Goal: Browse casually

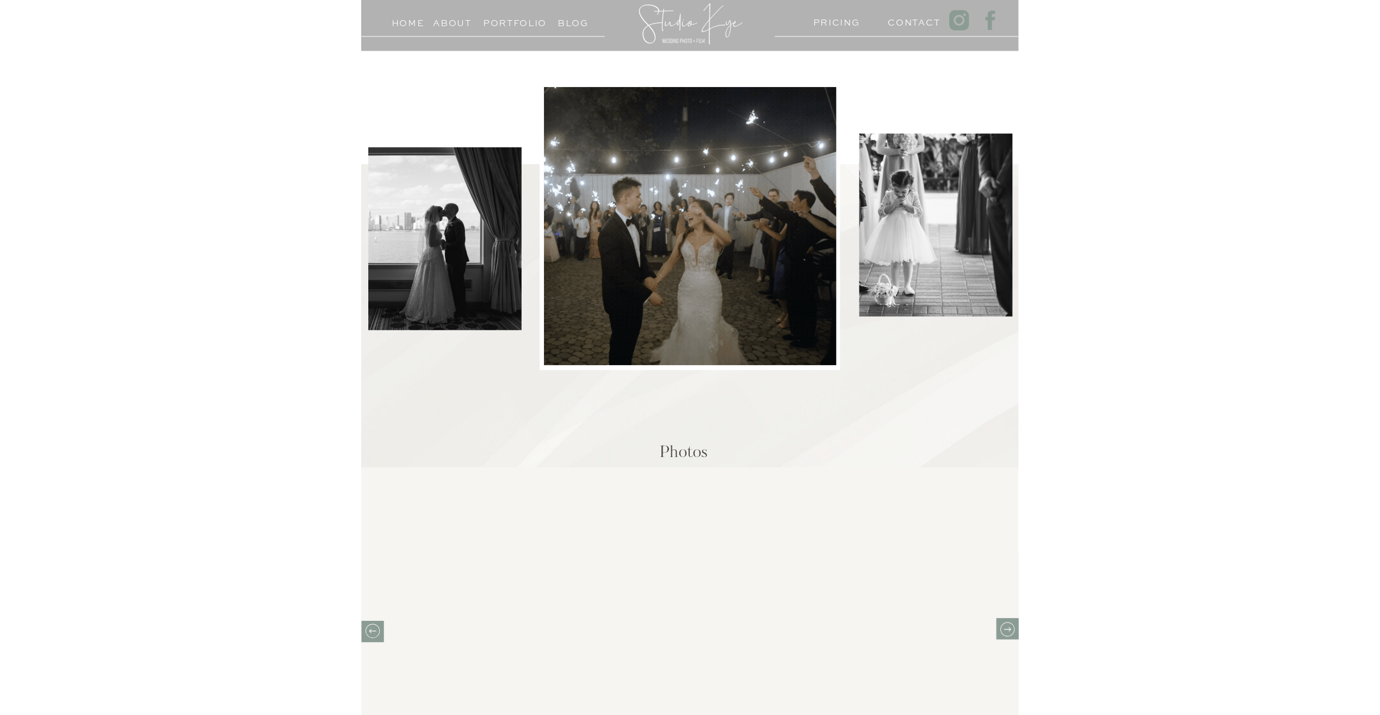
scroll to position [326, 0]
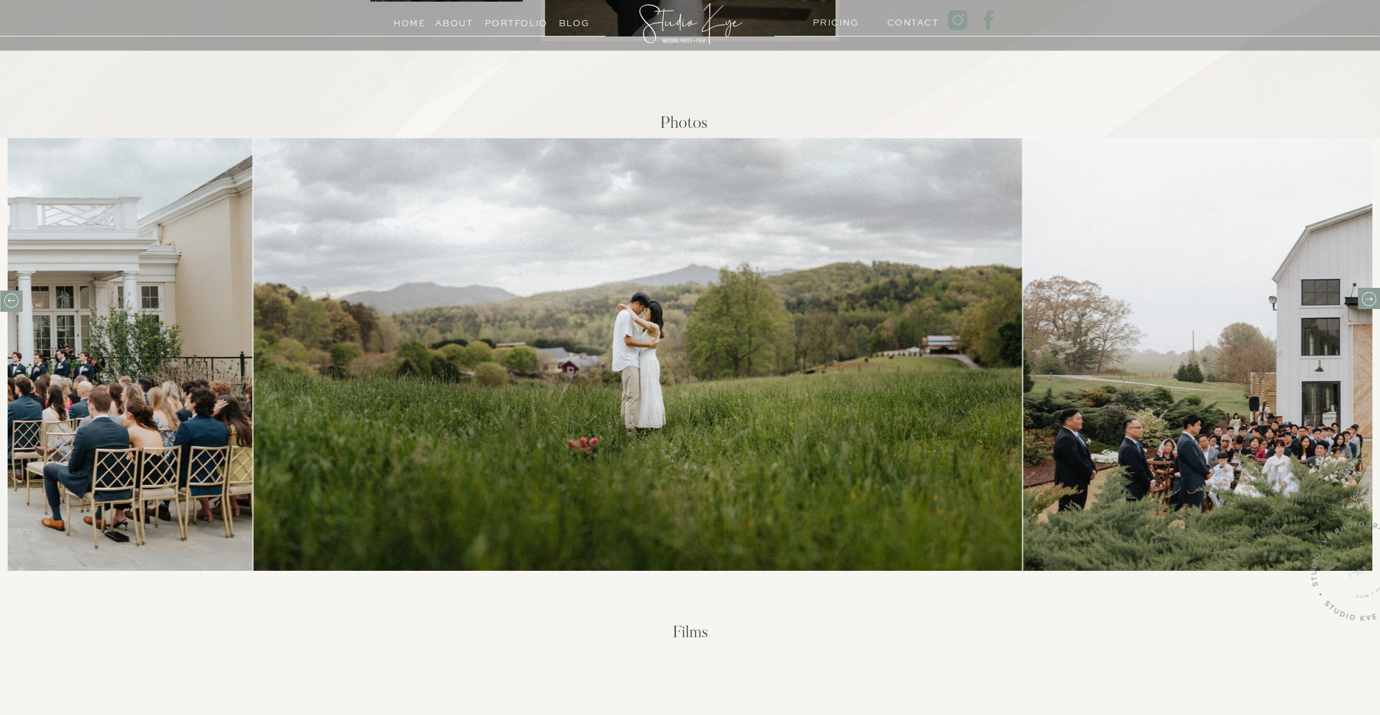
click at [521, 373] on img at bounding box center [638, 354] width 769 height 433
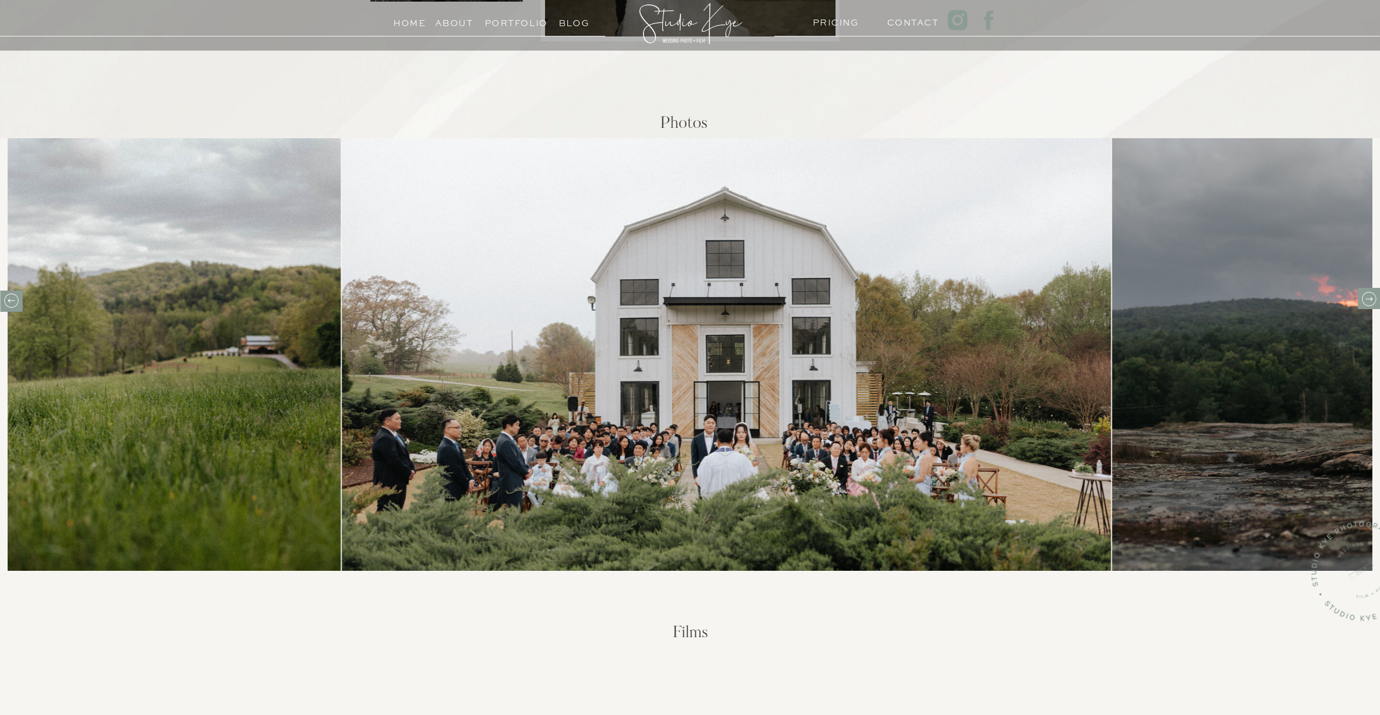
click at [432, 383] on img at bounding box center [726, 354] width 769 height 433
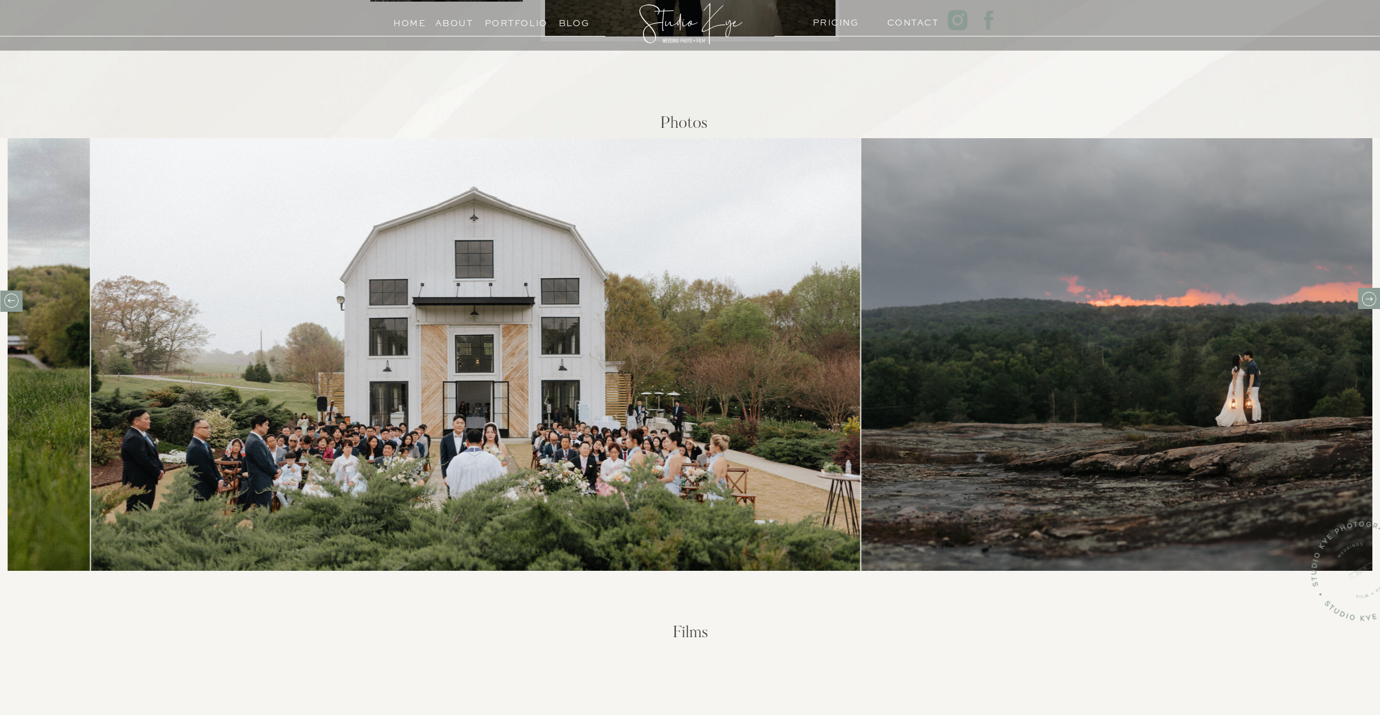
click at [653, 354] on img at bounding box center [1245, 354] width 769 height 433
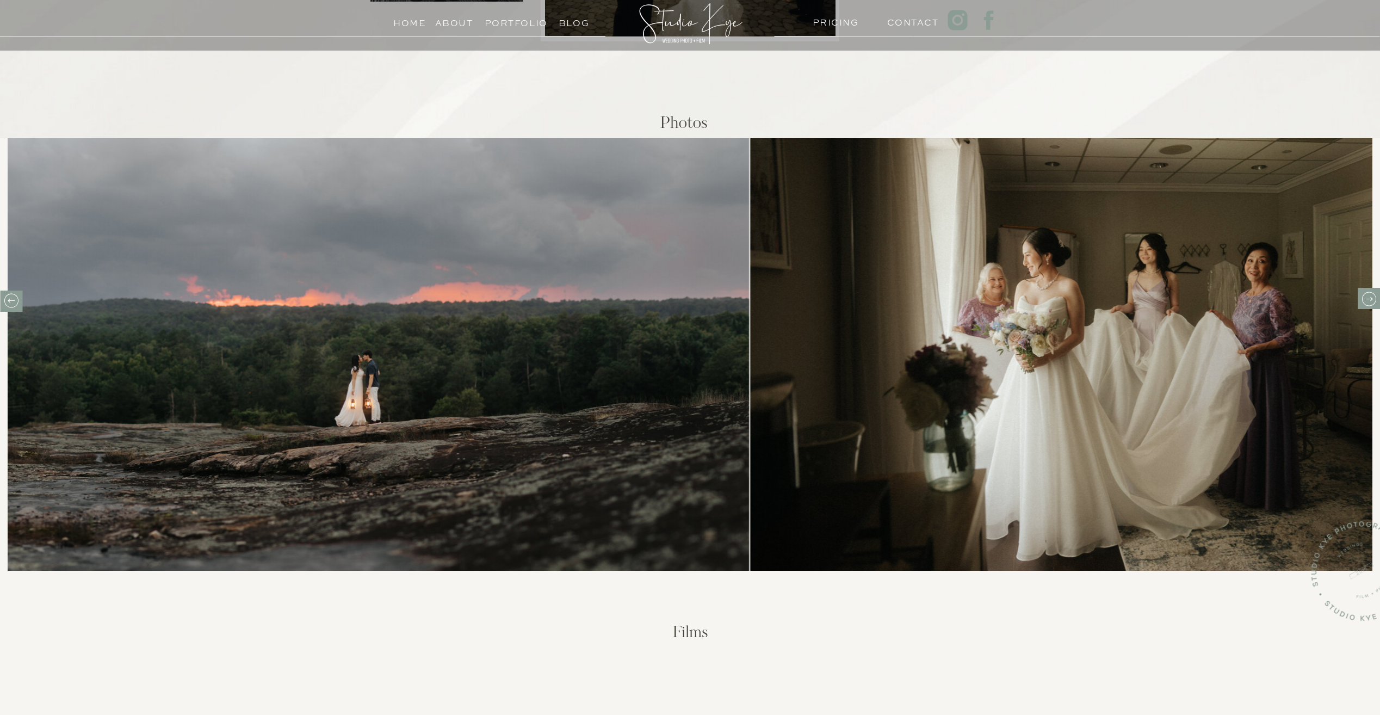
click at [132, 418] on img at bounding box center [364, 354] width 769 height 433
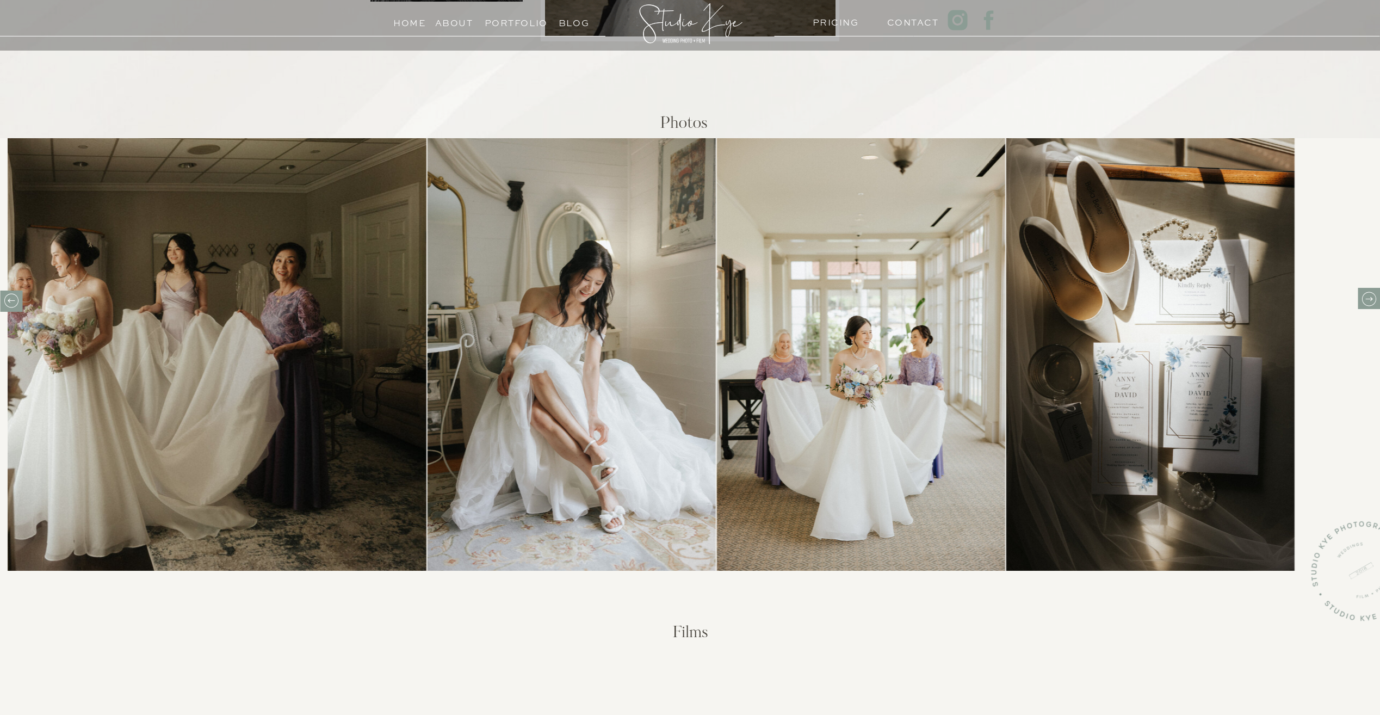
click at [542, 412] on img at bounding box center [572, 354] width 288 height 433
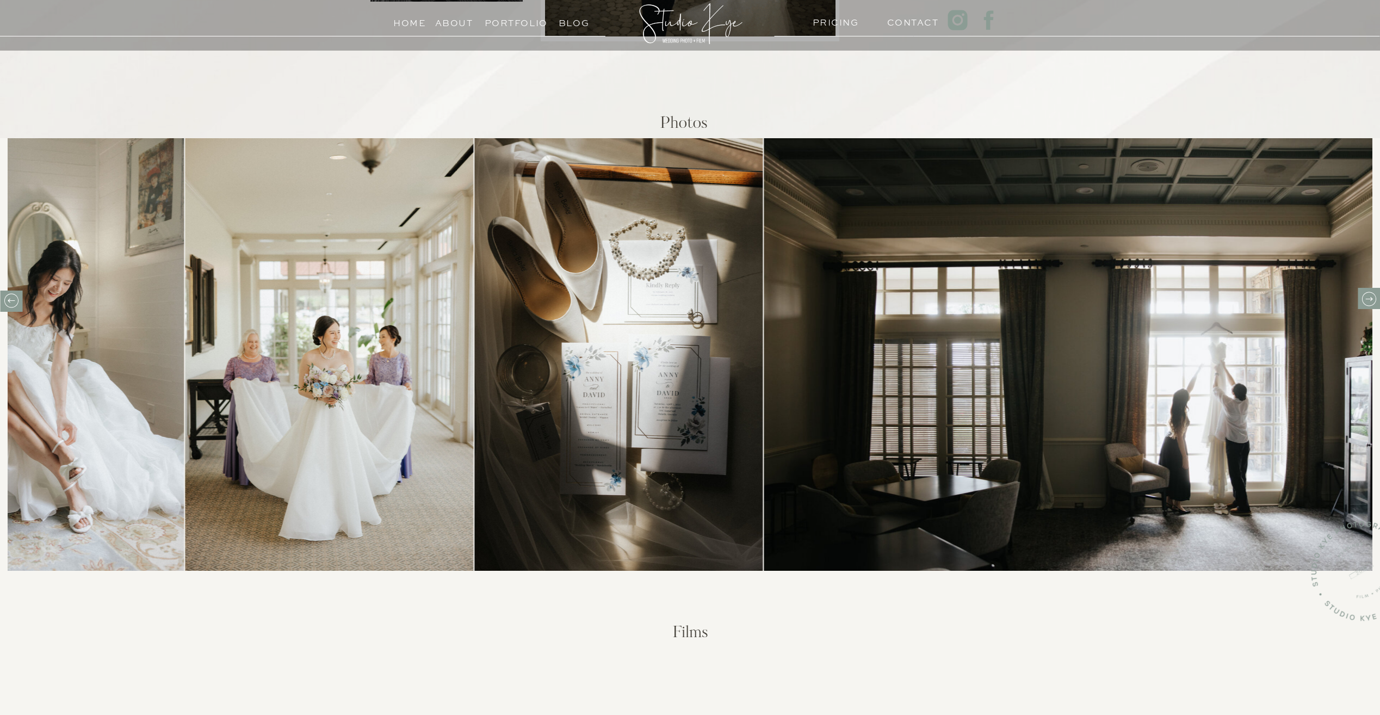
click at [513, 426] on img at bounding box center [619, 354] width 288 height 433
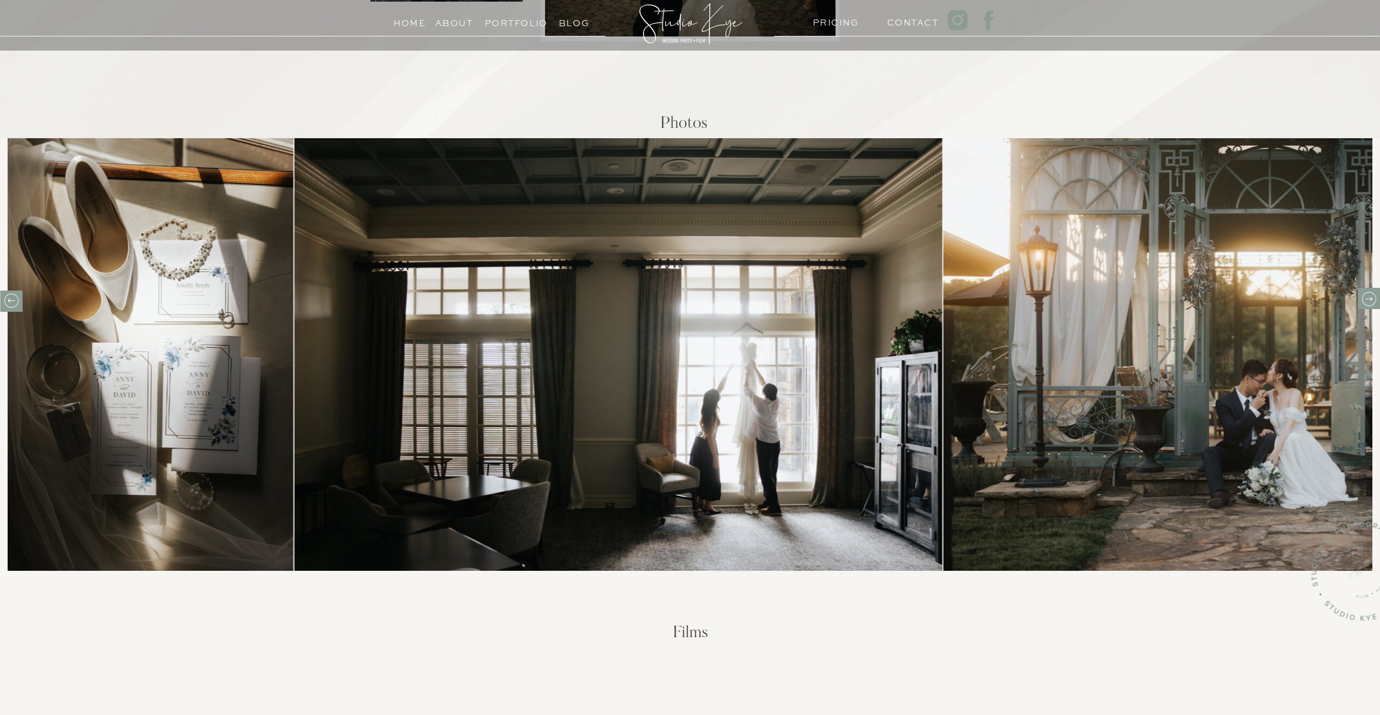
click at [547, 430] on img at bounding box center [618, 354] width 648 height 433
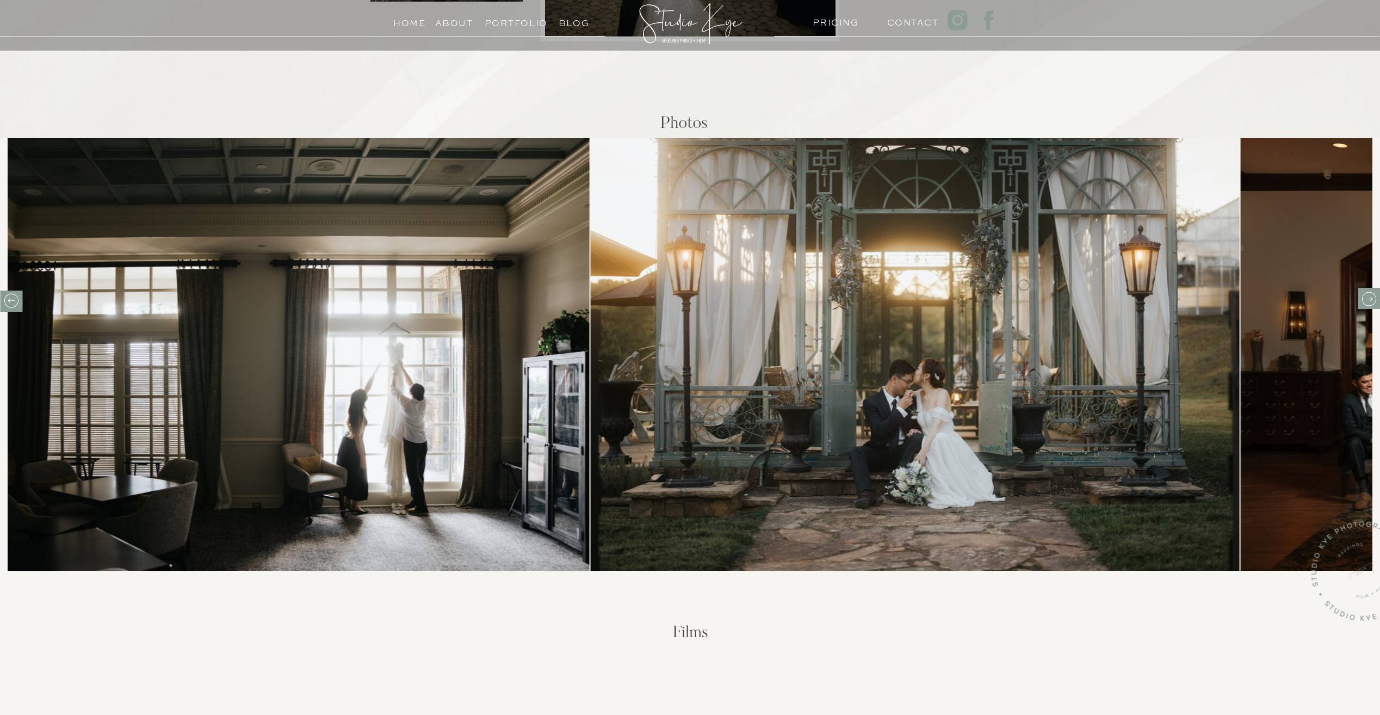
click at [648, 446] on img at bounding box center [915, 354] width 649 height 433
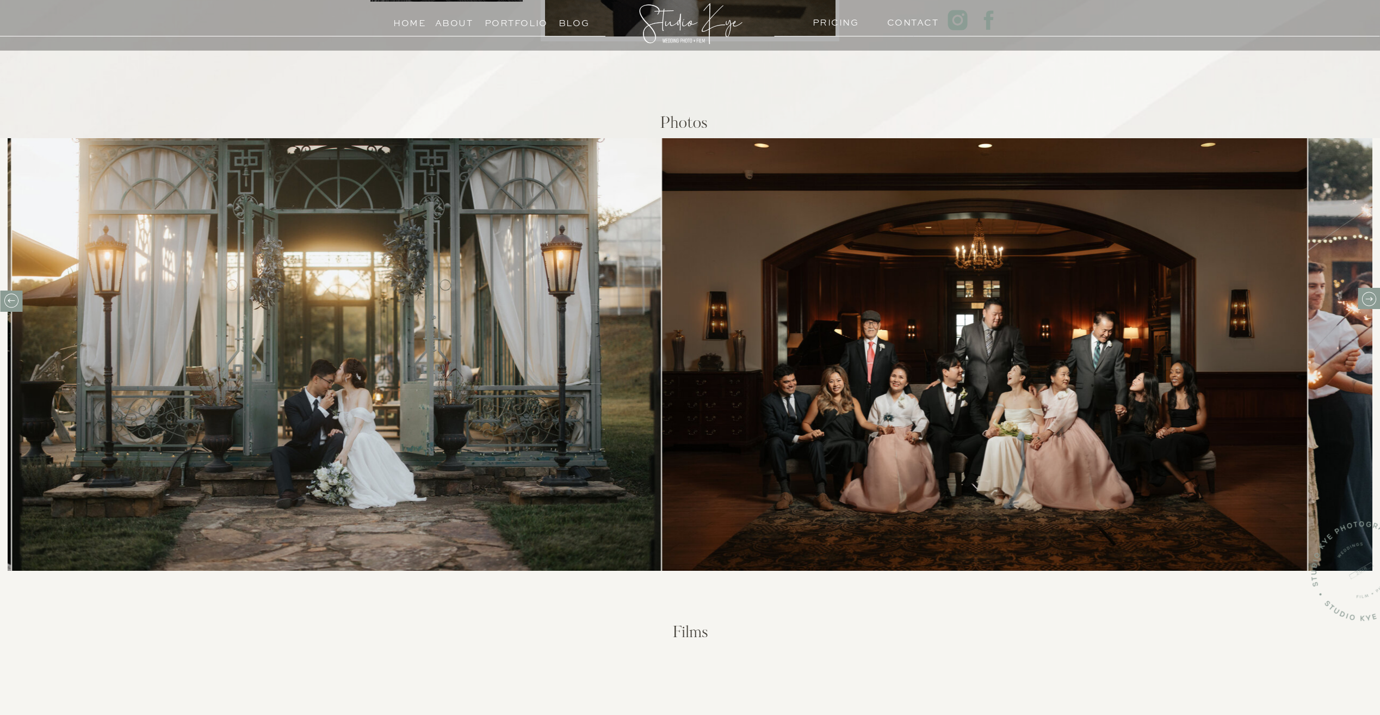
click at [653, 450] on img at bounding box center [985, 354] width 646 height 433
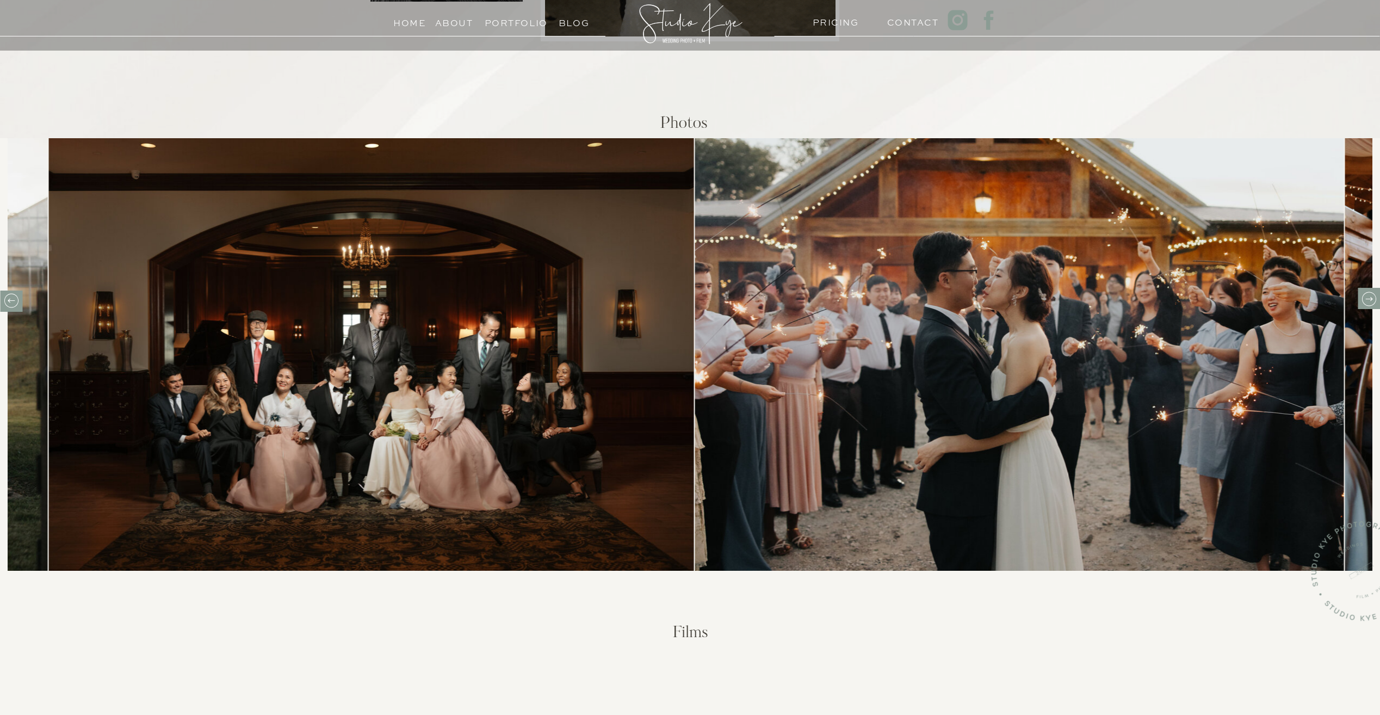
click at [653, 451] on img at bounding box center [1019, 354] width 649 height 433
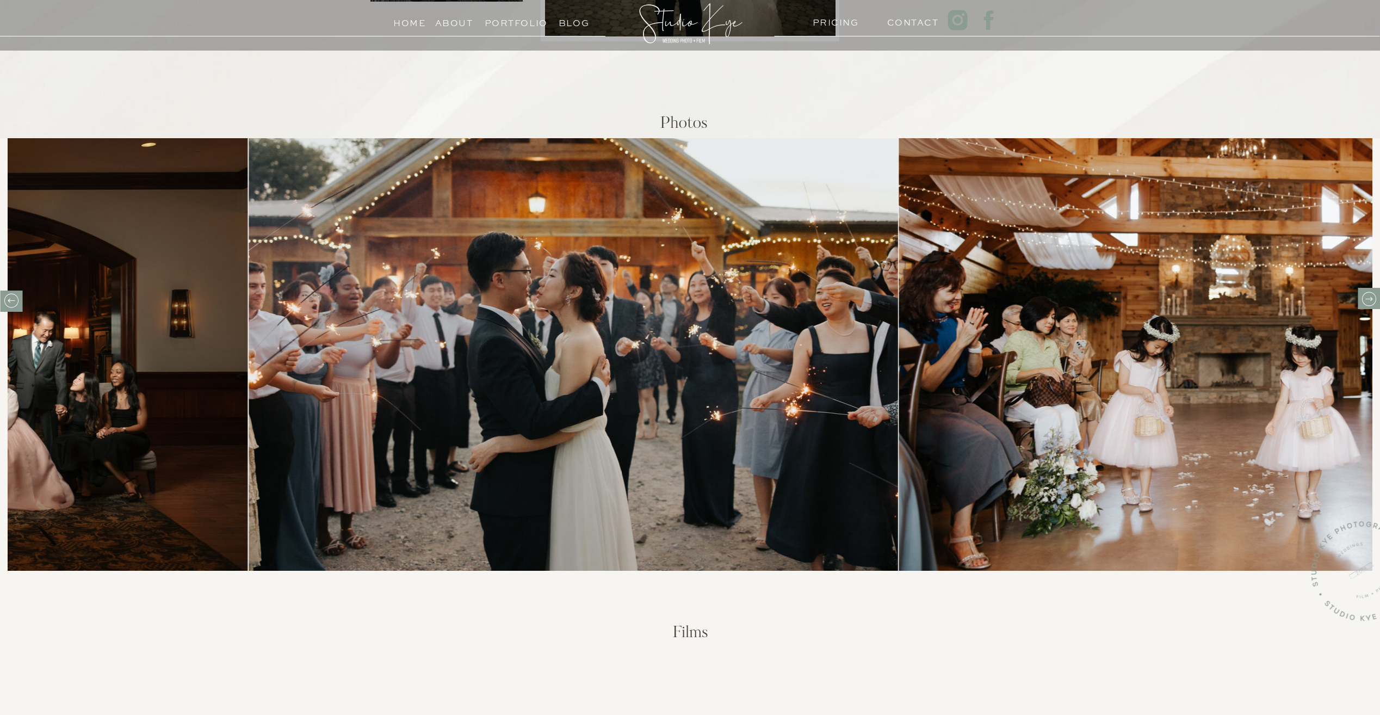
click at [375, 478] on img at bounding box center [573, 354] width 649 height 433
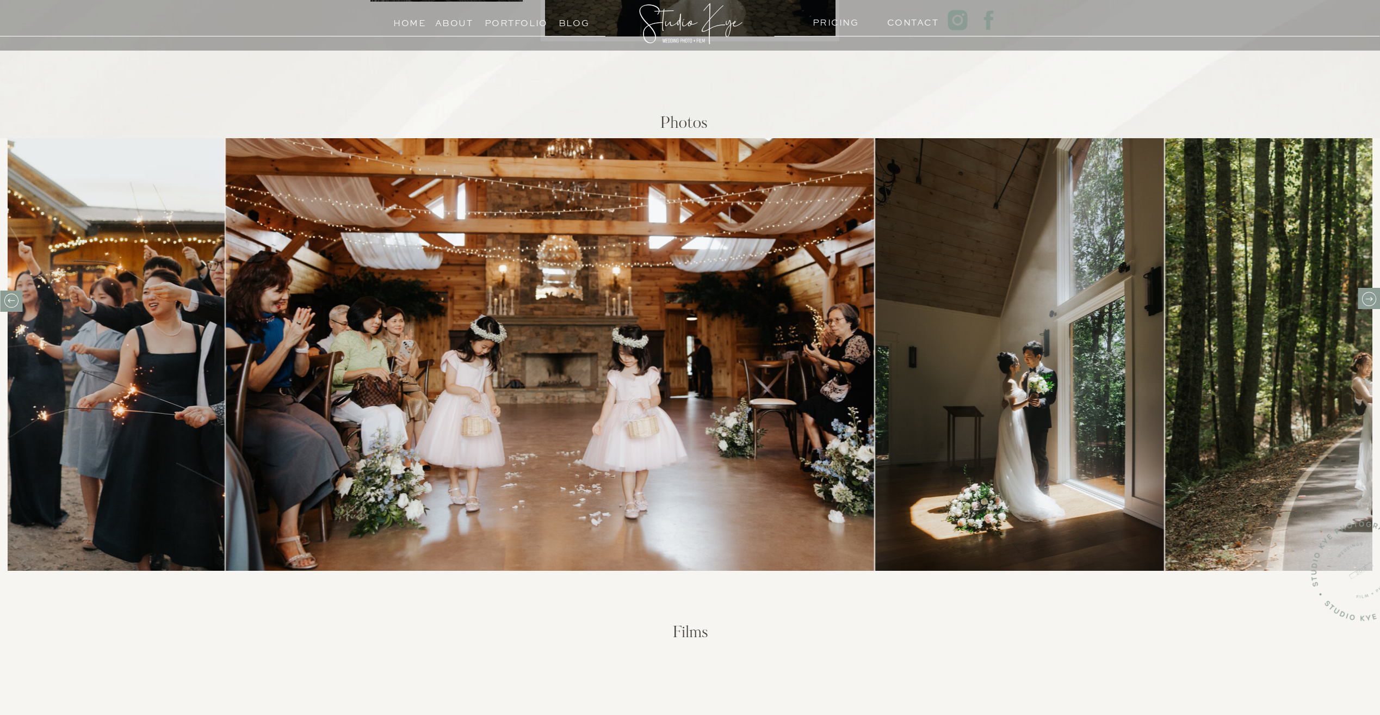
click at [346, 449] on img at bounding box center [550, 354] width 649 height 433
